Goal: Task Accomplishment & Management: Use online tool/utility

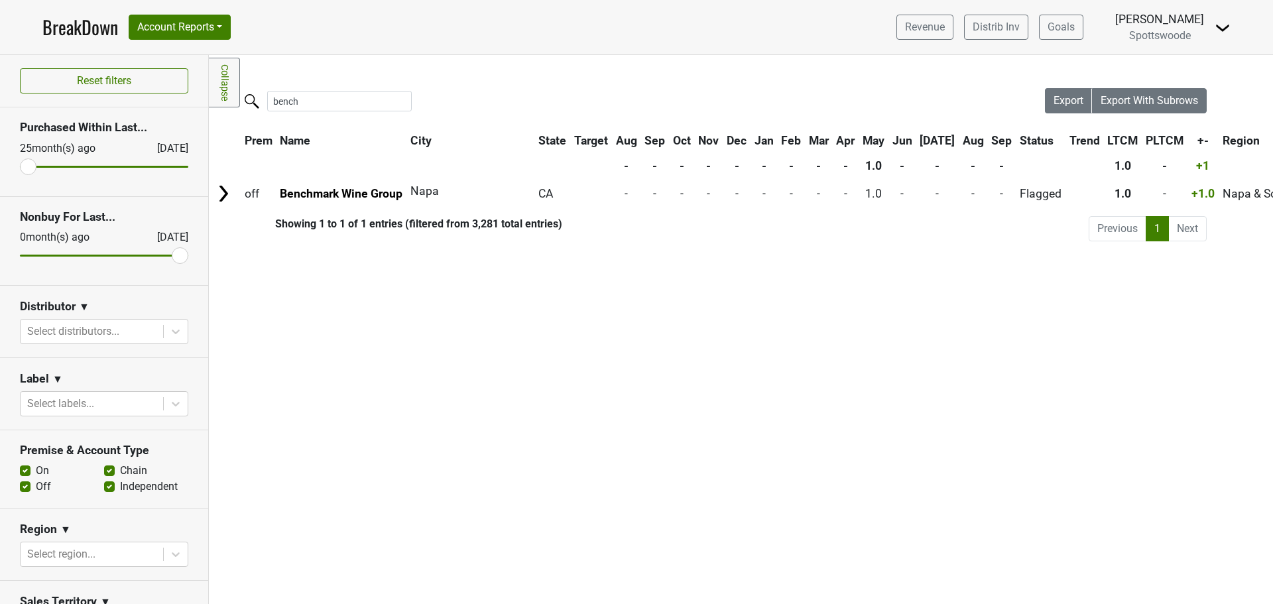
scroll to position [0, 207]
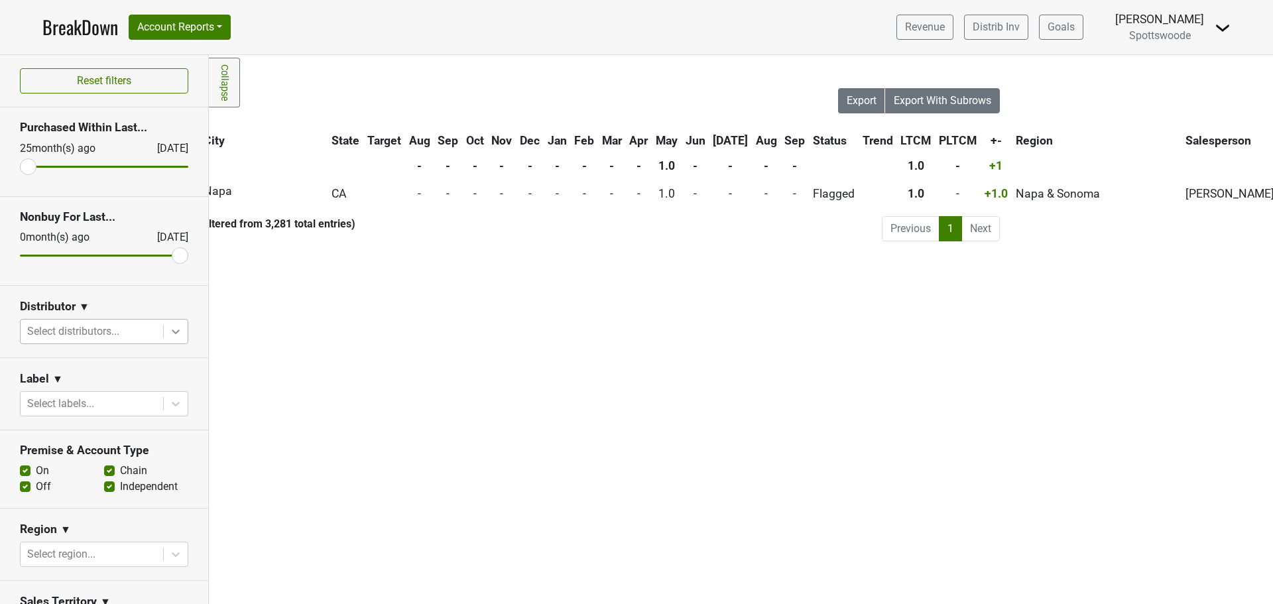
click at [169, 327] on icon at bounding box center [175, 331] width 13 height 13
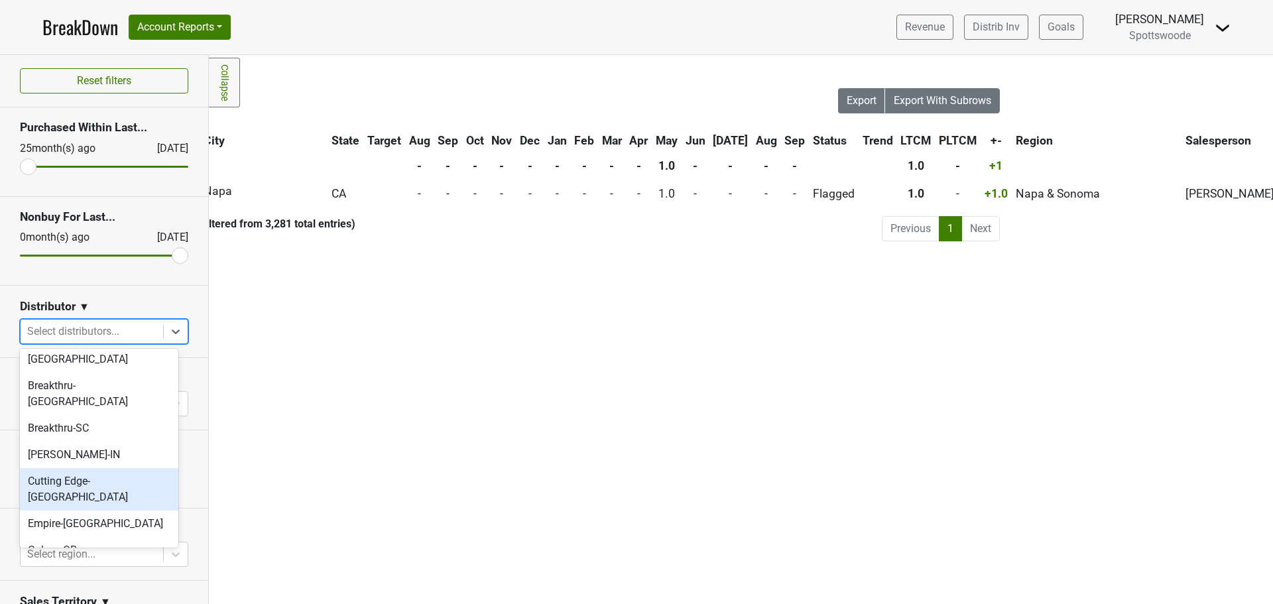
scroll to position [0, 0]
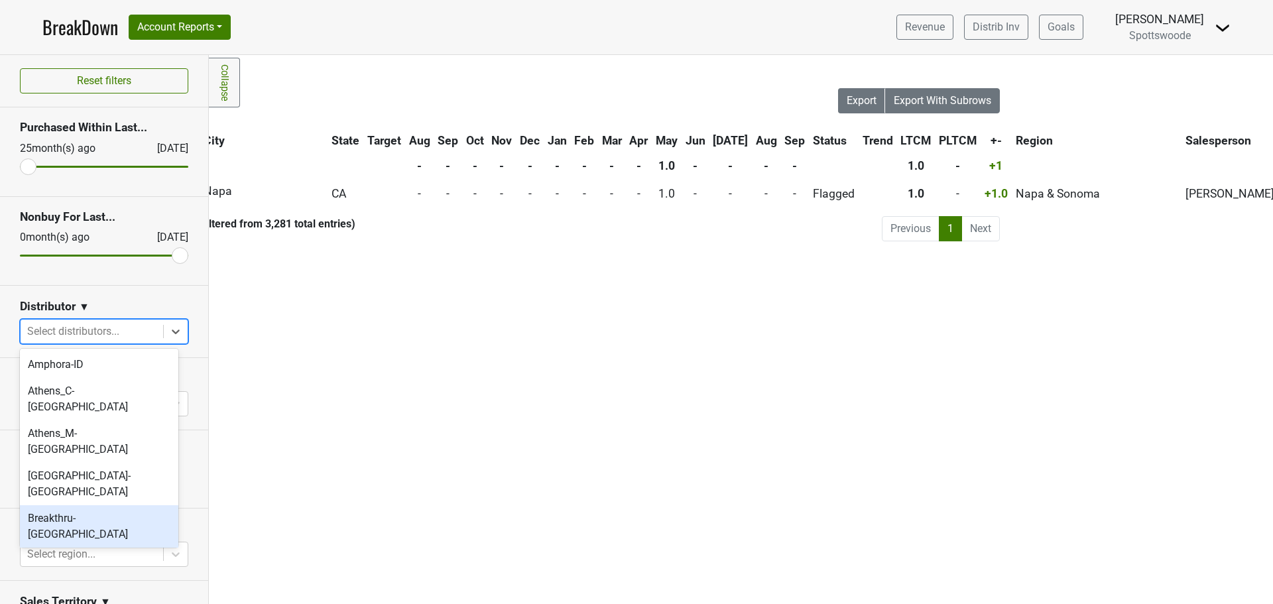
click at [72, 505] on div "Breakthru-[GEOGRAPHIC_DATA]" at bounding box center [99, 526] width 158 height 42
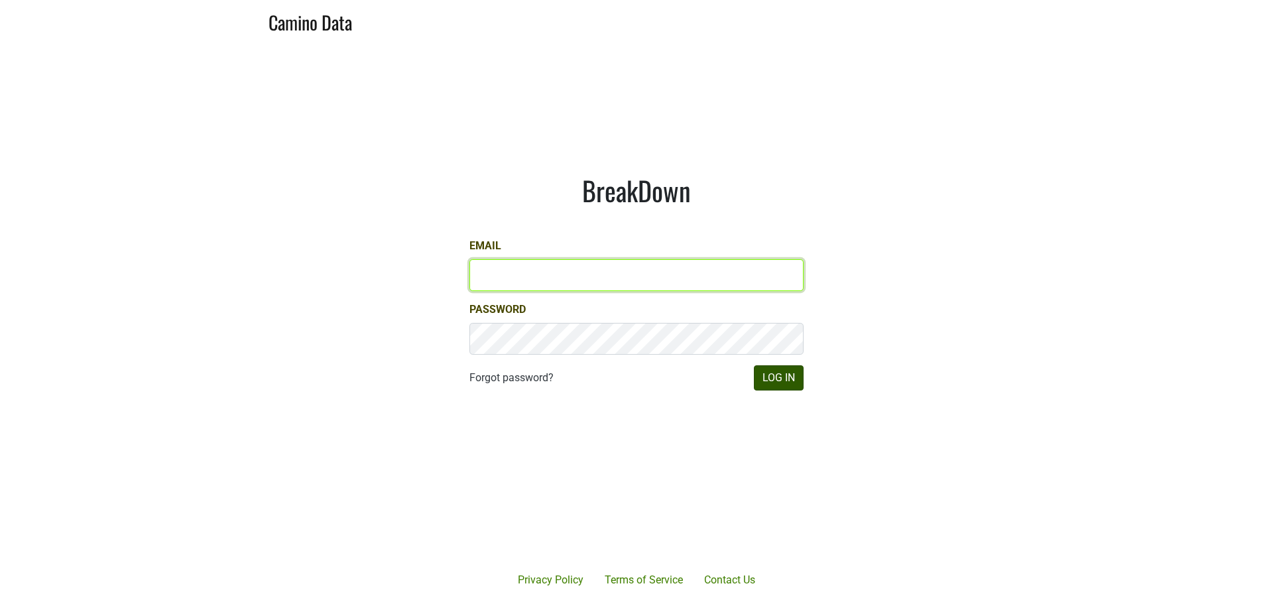
type input "[PERSON_NAME][EMAIL_ADDRESS][DOMAIN_NAME]"
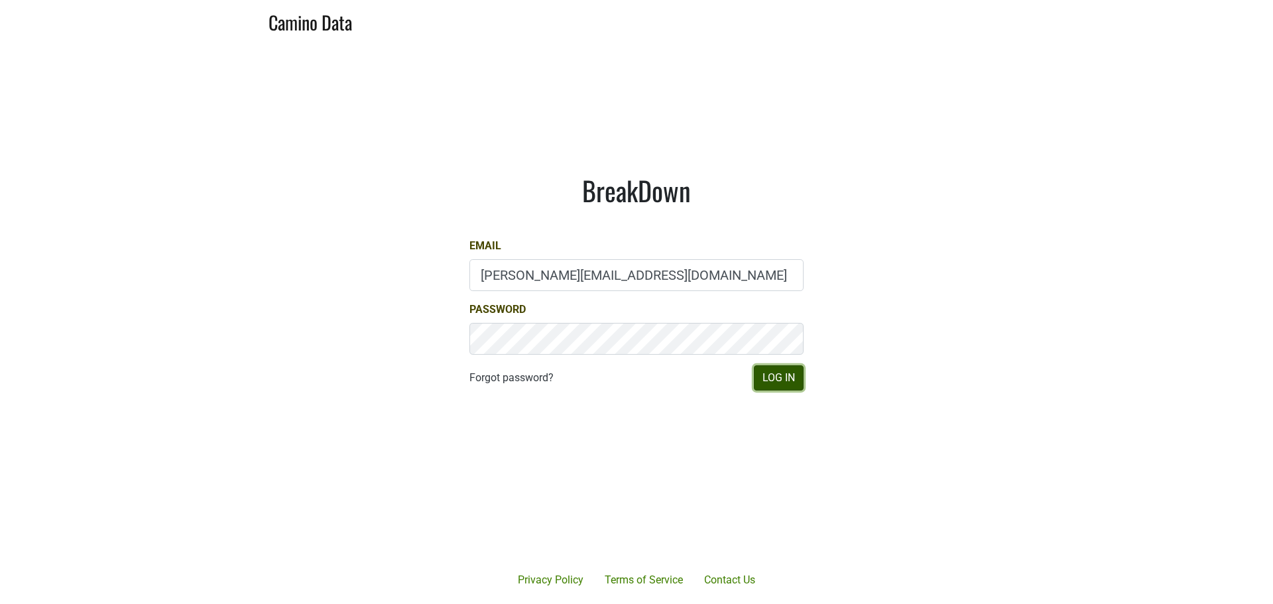
click at [778, 378] on button "Log In" at bounding box center [779, 377] width 50 height 25
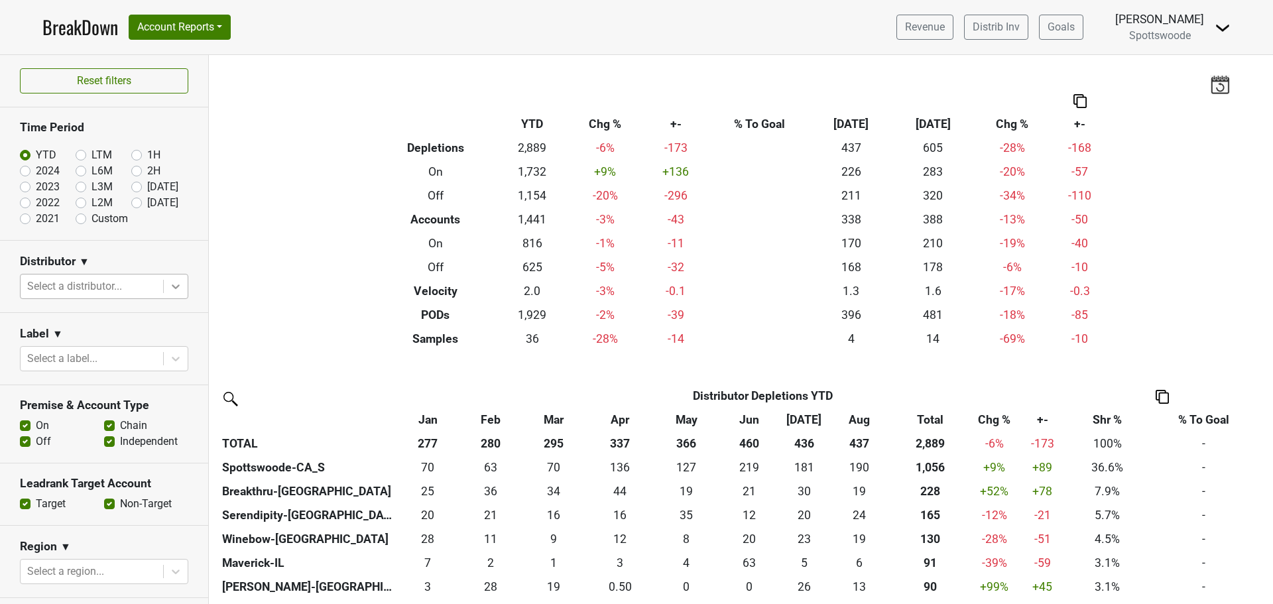
click at [172, 287] on icon at bounding box center [176, 286] width 8 height 5
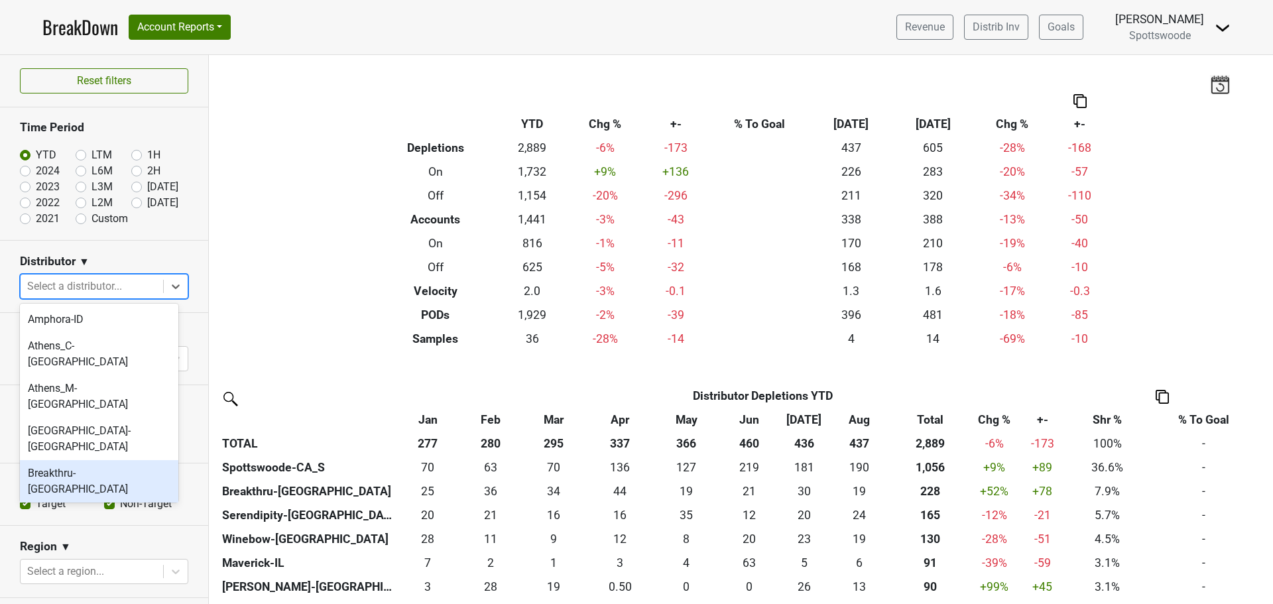
click at [103, 460] on div "Breakthru-[GEOGRAPHIC_DATA]" at bounding box center [99, 481] width 158 height 42
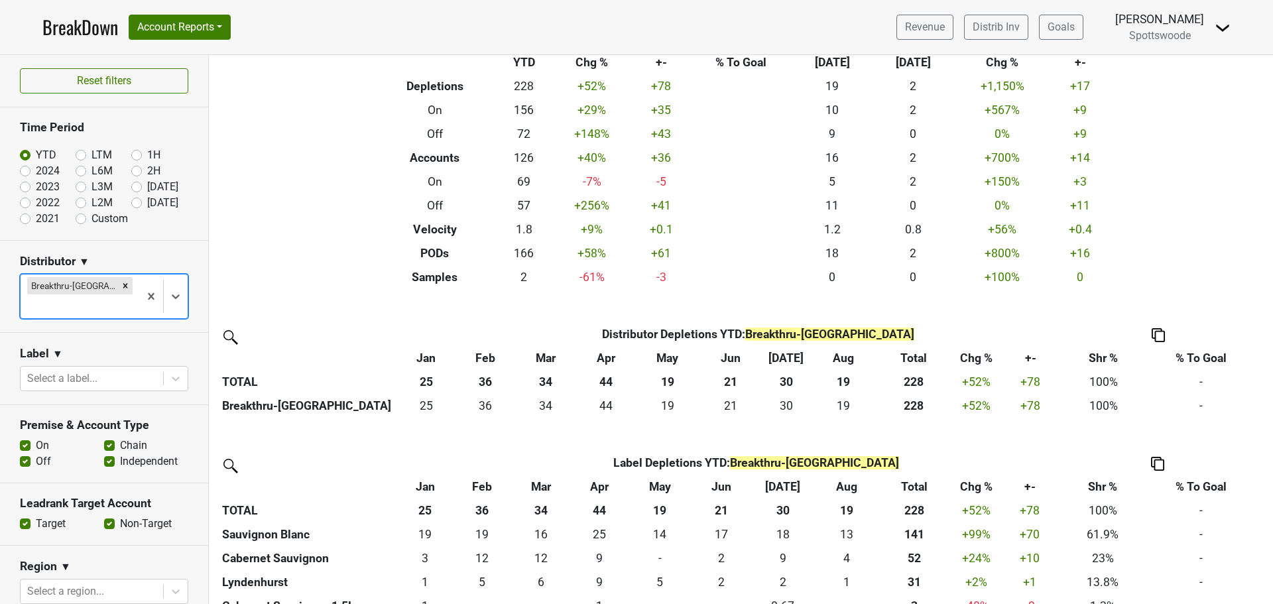
scroll to position [110, 0]
